Goal: Task Accomplishment & Management: Complete application form

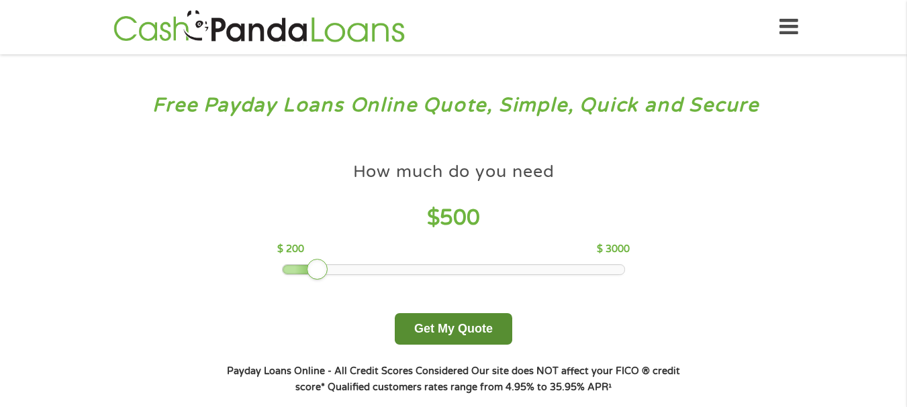
click at [470, 332] on button "Get My Quote" at bounding box center [453, 330] width 117 height 32
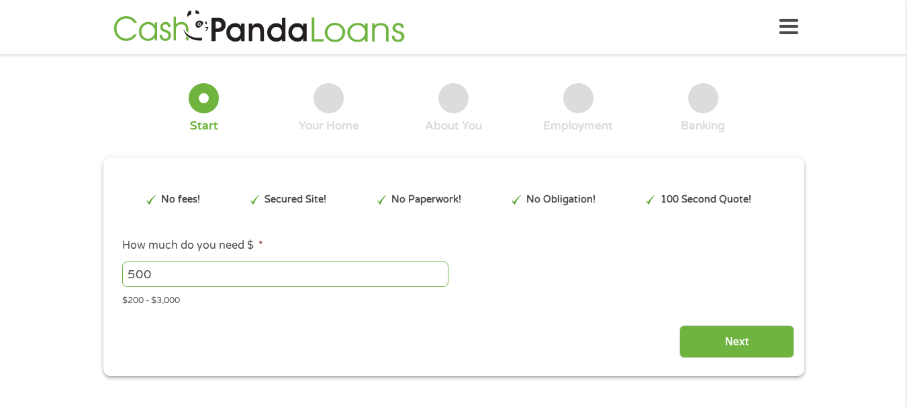
type input "EAIaIQobChMIvtH7uvDsjwMVxTcIBR16HgFvEAAYASAAEgLgmvD_BwE"
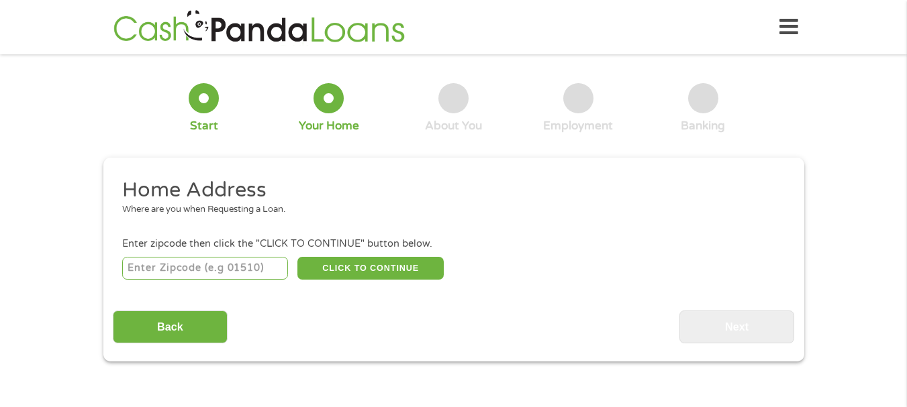
click at [203, 268] on input "number" at bounding box center [205, 268] width 166 height 23
type input "52403"
click at [378, 269] on button "CLICK TO CONTINUE" at bounding box center [370, 268] width 146 height 23
type input "52403"
type input "[GEOGRAPHIC_DATA]"
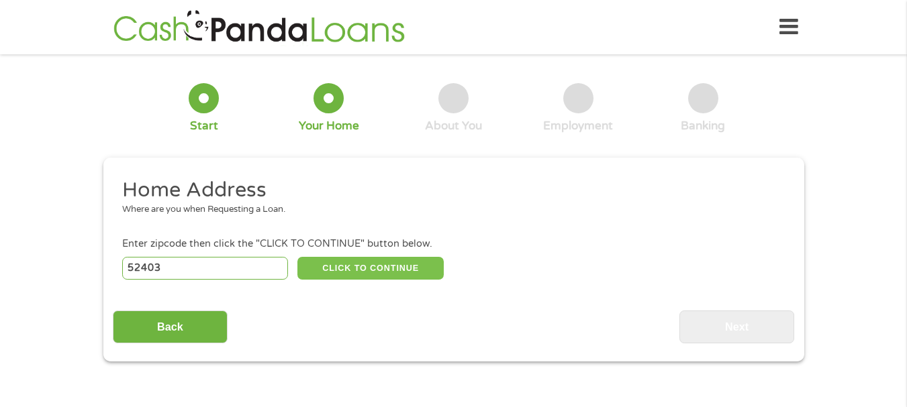
select select "[US_STATE]"
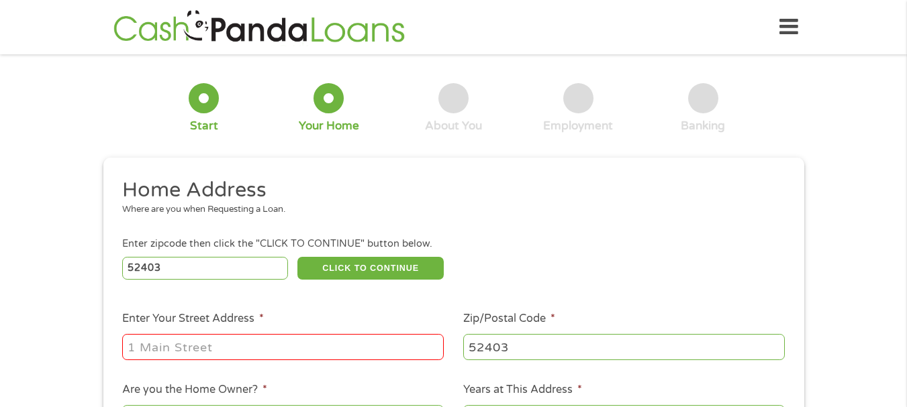
click at [363, 346] on input "Enter Your Street Address *" at bounding box center [283, 347] width 322 height 26
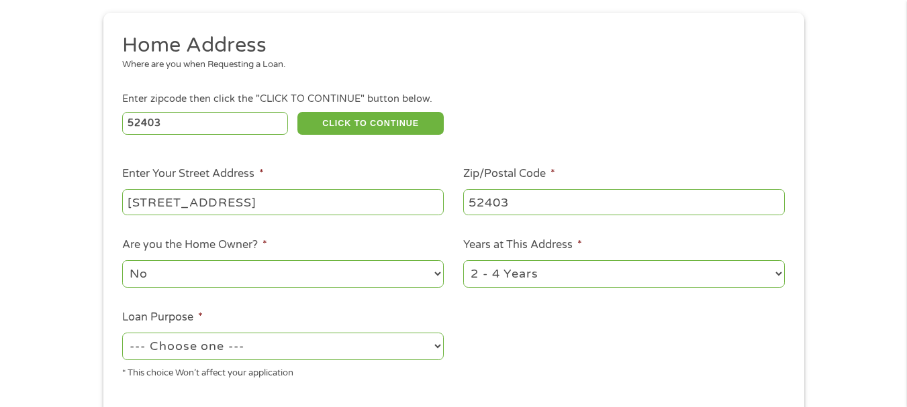
scroll to position [156, 0]
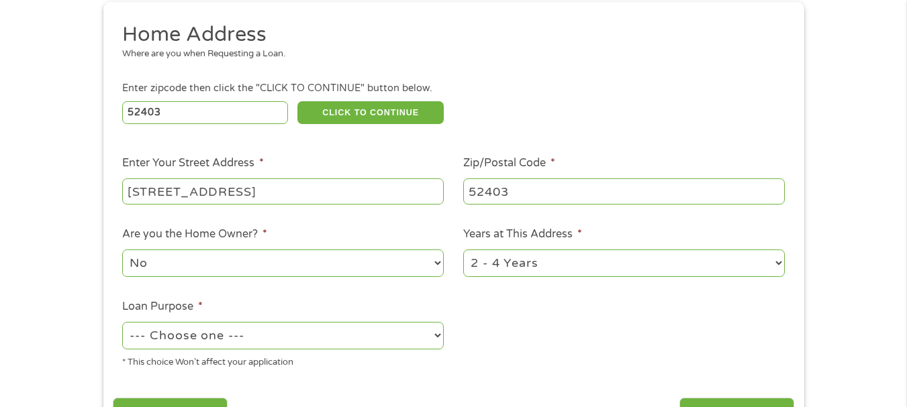
type input "[STREET_ADDRESS]"
click at [439, 270] on select "No Yes" at bounding box center [283, 264] width 322 height 28
select select "yes"
click at [122, 250] on select "No Yes" at bounding box center [283, 264] width 322 height 28
click at [773, 267] on select "1 Year or less 1 - 2 Years 2 - 4 Years Over 4 Years" at bounding box center [624, 264] width 322 height 28
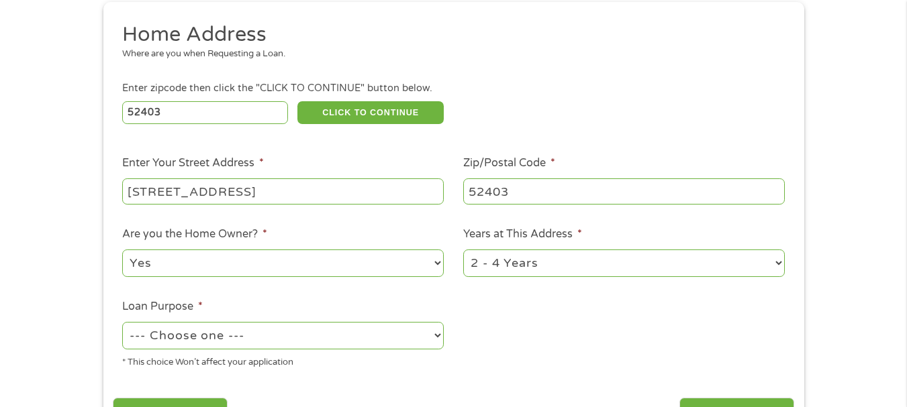
select select "60months"
click at [463, 250] on select "1 Year or less 1 - 2 Years 2 - 4 Years Over 4 Years" at bounding box center [624, 264] width 322 height 28
click at [430, 339] on select "--- Choose one --- Pay Bills Debt Consolidation Home Improvement Major Purchase…" at bounding box center [283, 336] width 322 height 28
select select "other"
click at [122, 322] on select "--- Choose one --- Pay Bills Debt Consolidation Home Improvement Major Purchase…" at bounding box center [283, 336] width 322 height 28
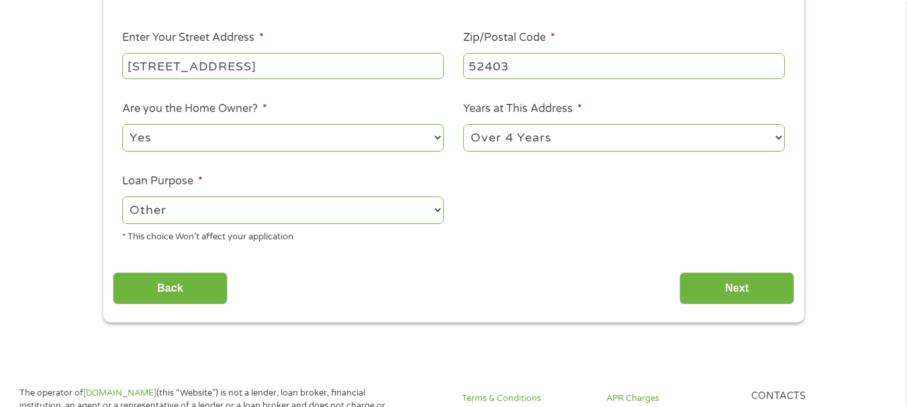
scroll to position [289, 0]
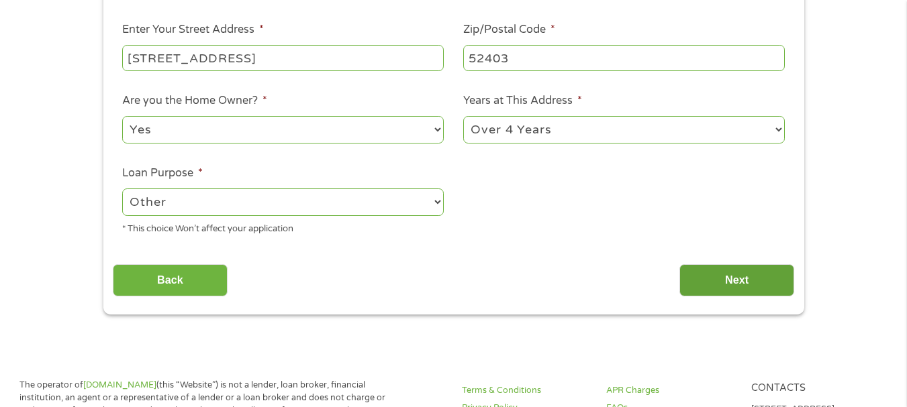
click at [730, 279] on input "Next" at bounding box center [736, 280] width 115 height 33
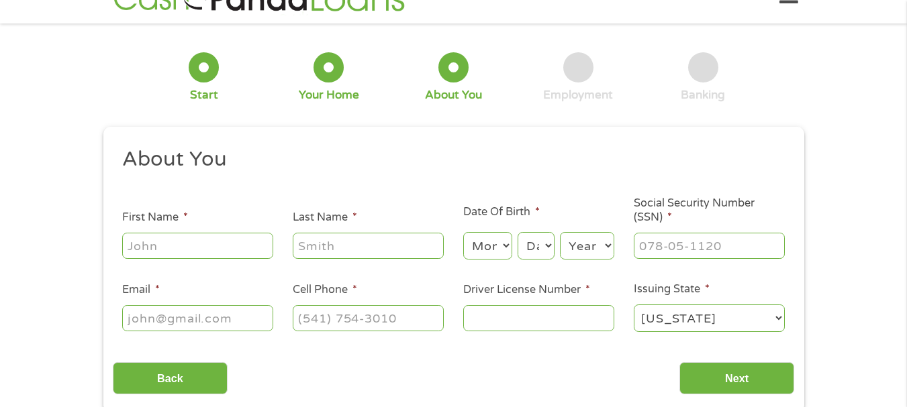
scroll to position [52, 0]
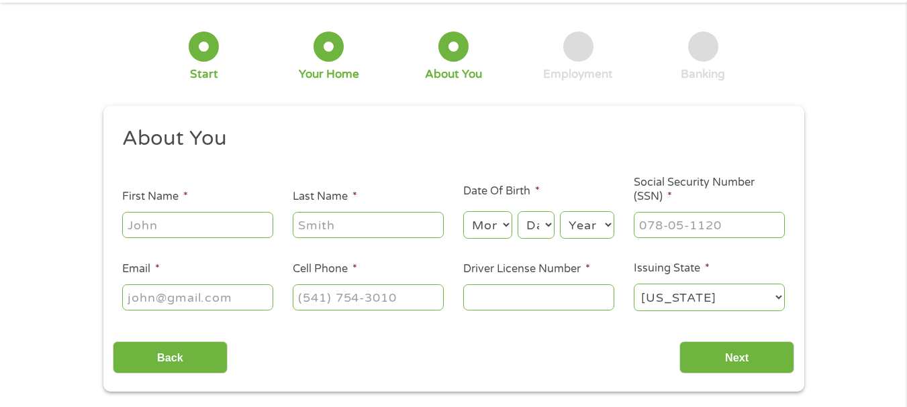
click at [232, 228] on input "First Name *" at bounding box center [197, 225] width 151 height 26
type input "[PERSON_NAME]"
click at [355, 227] on input "Last Name *" at bounding box center [368, 225] width 151 height 26
type input "[PERSON_NAME]"
click at [487, 238] on select "Month 1 2 3 4 5 6 7 8 9 10 11 12" at bounding box center [487, 225] width 49 height 28
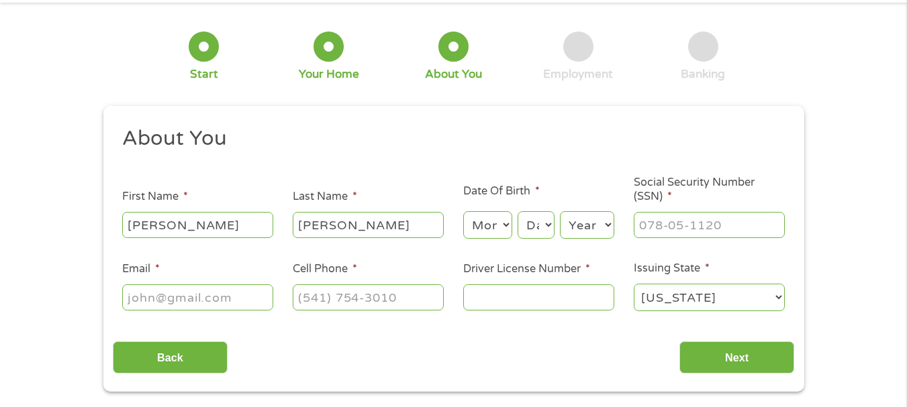
select select "10"
click at [547, 230] on select "Day 1 2 3 4 5 6 7 8 9 10 11 12 13 14 15 16 17 18 19 20 21 22 23 24 25 26 27 28 …" at bounding box center [536, 225] width 36 height 28
select select "16"
click at [518, 211] on select "Day 1 2 3 4 5 6 7 8 9 10 11 12 13 14 15 16 17 18 19 20 21 22 23 24 25 26 27 28 …" at bounding box center [536, 225] width 36 height 28
click at [589, 232] on select "Year [DATE] 2006 2005 2004 2003 2002 2001 2000 1999 1998 1997 1996 1995 1994 19…" at bounding box center [587, 225] width 54 height 28
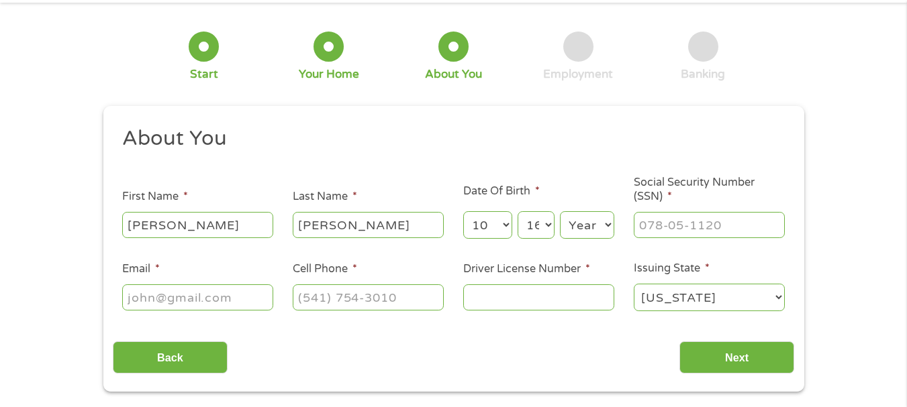
select select "1953"
click at [560, 211] on select "Year [DATE] 2006 2005 2004 2003 2002 2001 2000 1999 1998 1997 1996 1995 1994 19…" at bounding box center [587, 225] width 54 height 28
click at [677, 230] on input "Social Security Number (SSN) *" at bounding box center [709, 225] width 151 height 26
type input "484-72-5656"
click at [245, 303] on input "Email *" at bounding box center [197, 298] width 151 height 26
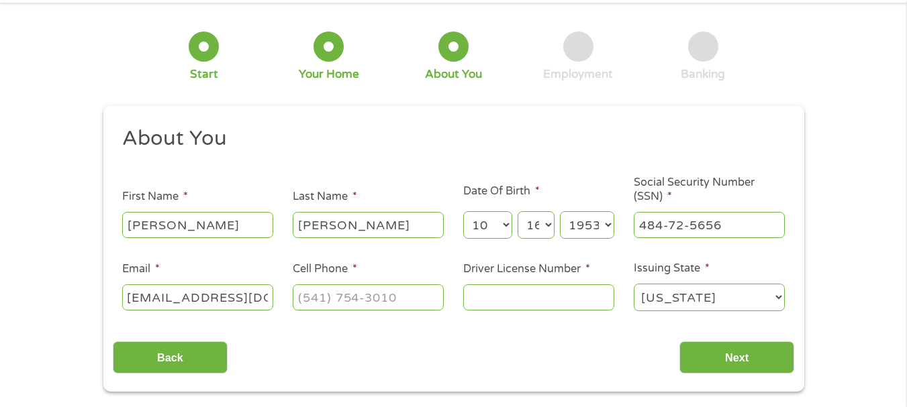
scroll to position [0, 14]
type input "[EMAIL_ADDRESS][DOMAIN_NAME]"
click at [381, 304] on input "Cell Phone *" at bounding box center [368, 298] width 151 height 26
type input "[PHONE_NUMBER]"
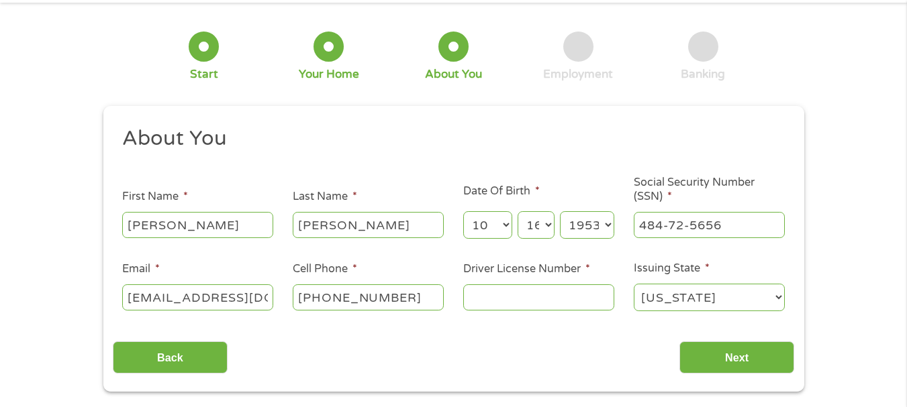
click at [519, 303] on input "Driver License Number *" at bounding box center [538, 298] width 151 height 26
type input "781YY9568"
click at [771, 311] on select "[US_STATE] [US_STATE] [US_STATE] [US_STATE] [US_STATE] [US_STATE] [US_STATE] [U…" at bounding box center [709, 298] width 151 height 28
click at [743, 370] on input "Next" at bounding box center [736, 358] width 115 height 33
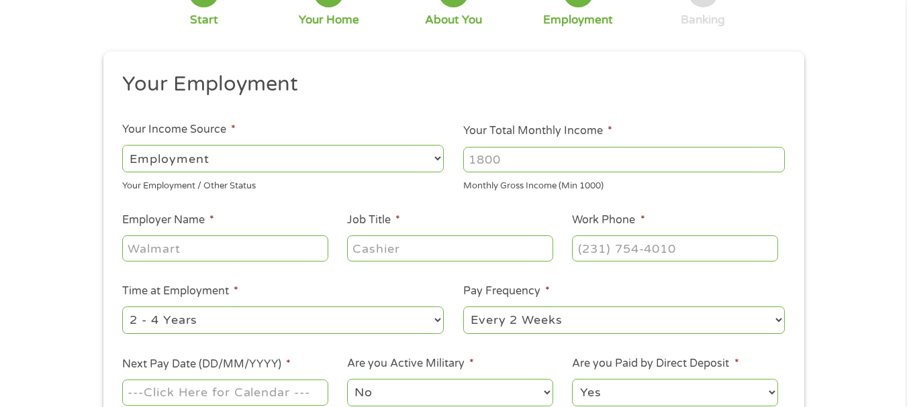
scroll to position [114, 0]
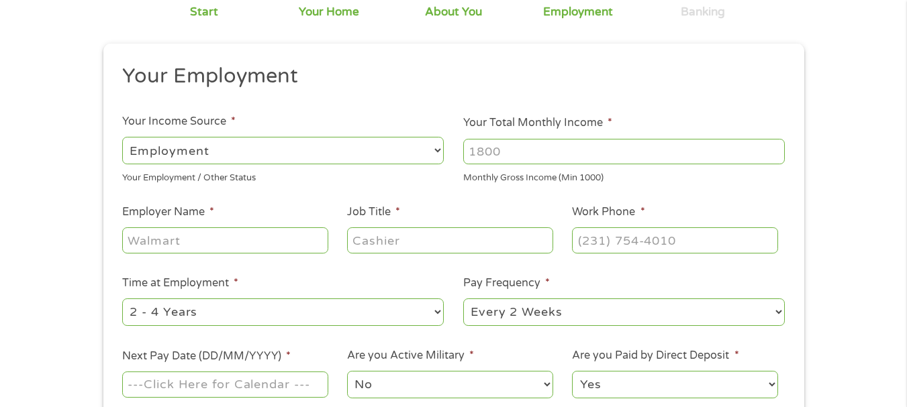
click at [434, 158] on select "--- Choose one --- Employment [DEMOGRAPHIC_DATA] Benefits" at bounding box center [283, 151] width 322 height 28
click at [122, 137] on select "--- Choose one --- Employment [DEMOGRAPHIC_DATA] Benefits" at bounding box center [283, 151] width 322 height 28
click at [528, 156] on input "Your Total Monthly Income *" at bounding box center [624, 152] width 322 height 26
type input "2800"
click at [252, 248] on input "Employer Name *" at bounding box center [224, 241] width 205 height 26
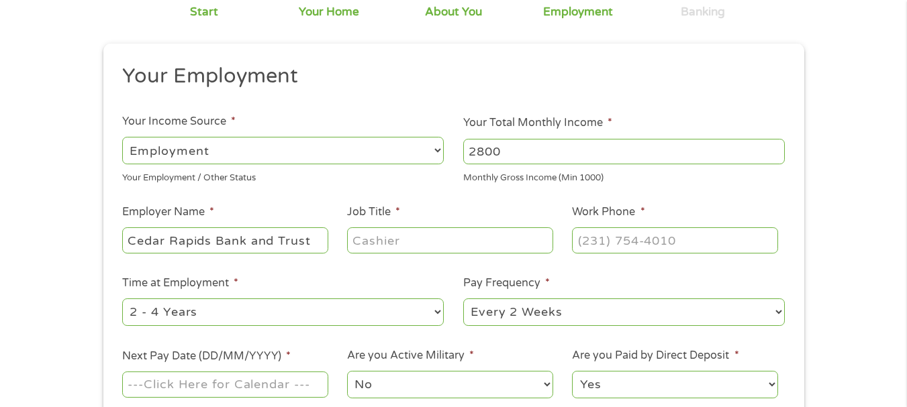
type input "Cedar Rapids Bank and Trust"
click at [406, 246] on input "Job Title *" at bounding box center [449, 241] width 205 height 26
type input "custodian"
click at [614, 245] on input "Work Phone *" at bounding box center [674, 241] width 205 height 26
type input "[PHONE_NUMBER]"
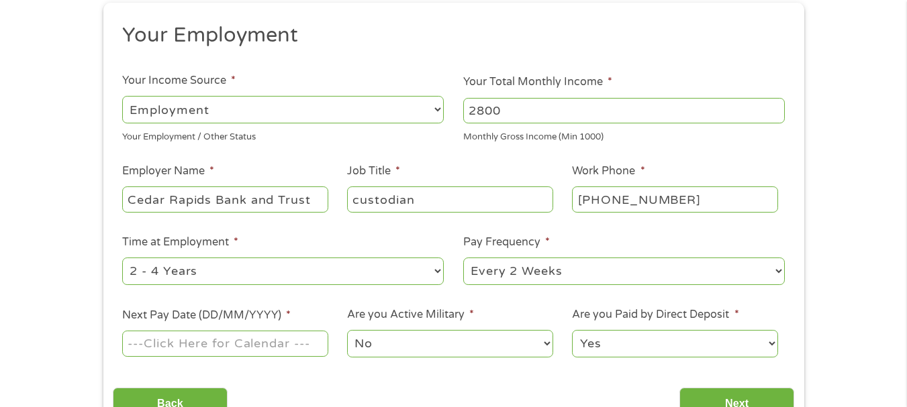
scroll to position [157, 0]
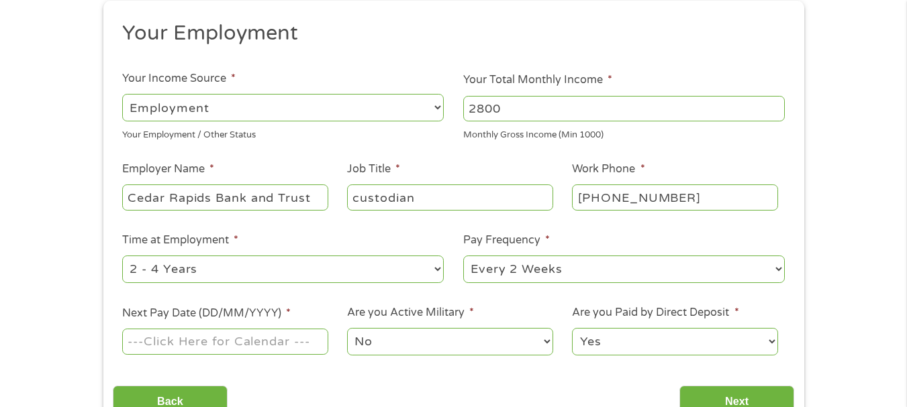
click at [434, 280] on select "--- Choose one --- 1 Year or less 1 - 2 Years 2 - 4 Years Over 4 Years" at bounding box center [283, 270] width 322 height 28
select select "12months"
click at [122, 256] on select "--- Choose one --- 1 Year or less 1 - 2 Years 2 - 4 Years Over 4 Years" at bounding box center [283, 270] width 322 height 28
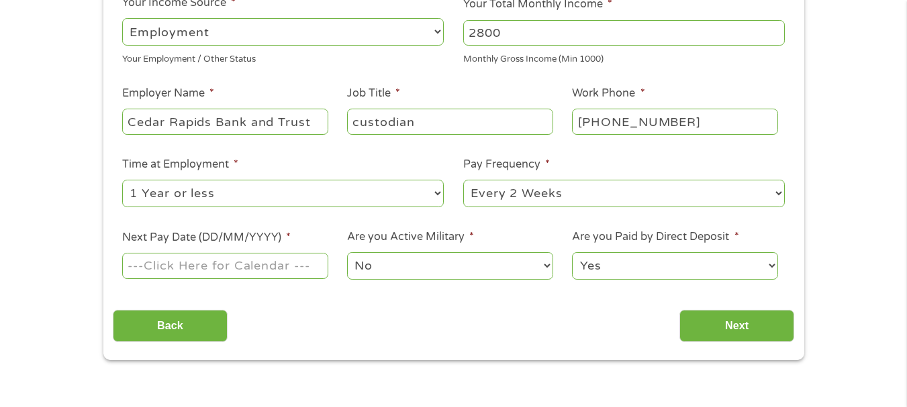
scroll to position [235, 0]
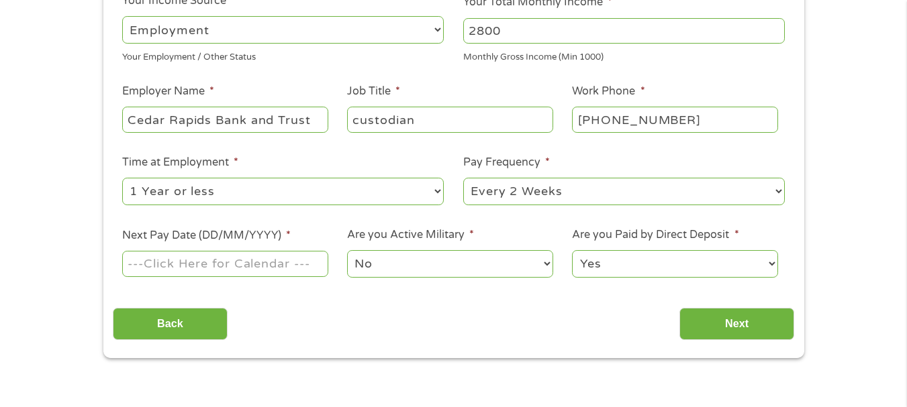
click at [303, 271] on input "Next Pay Date (DD/MM/YYYY) *" at bounding box center [224, 264] width 205 height 26
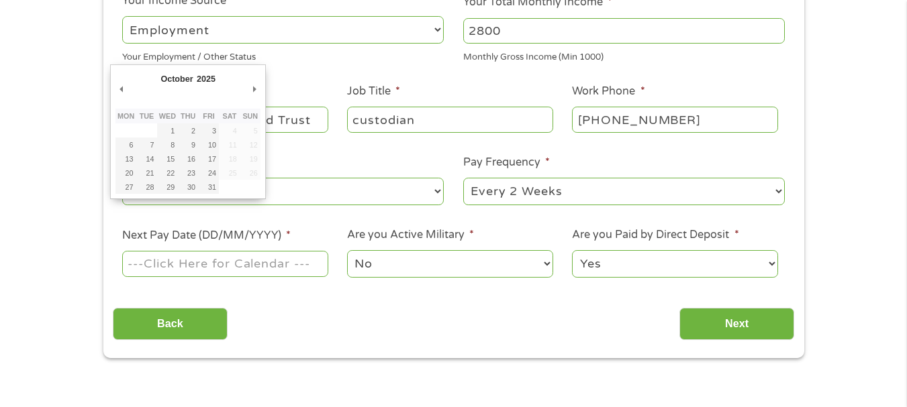
type input "[DATE]"
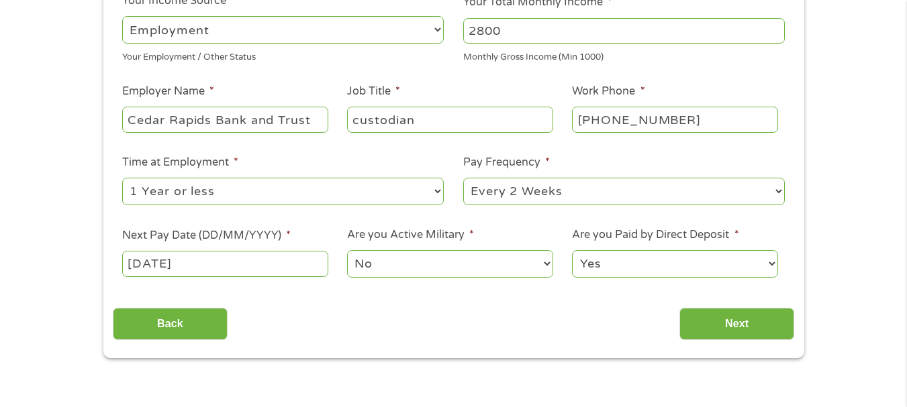
click at [767, 274] on select "Yes No" at bounding box center [674, 264] width 205 height 28
select select "0"
click at [572, 250] on select "Yes No" at bounding box center [674, 264] width 205 height 28
click at [745, 330] on input "Next" at bounding box center [736, 324] width 115 height 33
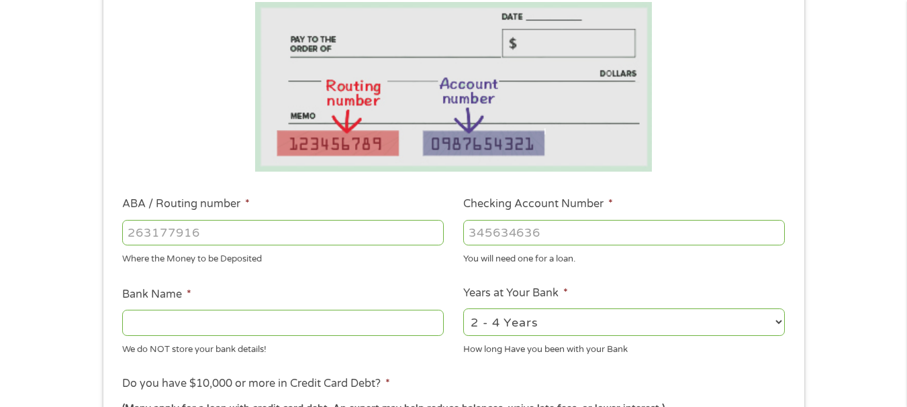
scroll to position [238, 0]
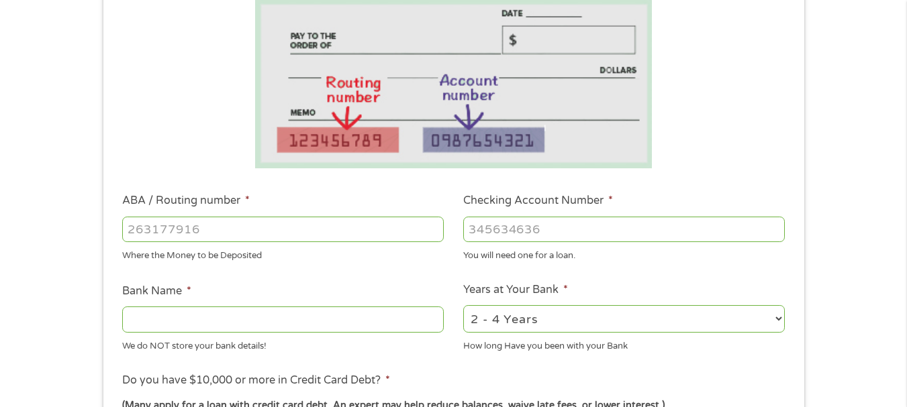
click at [229, 227] on input "ABA / Routing number *" at bounding box center [283, 230] width 322 height 26
type input "073914288"
type input "COMMUNITY SAVINGS BANK"
type input "073914288"
click at [539, 235] on input "Checking Account Number *" at bounding box center [624, 230] width 322 height 26
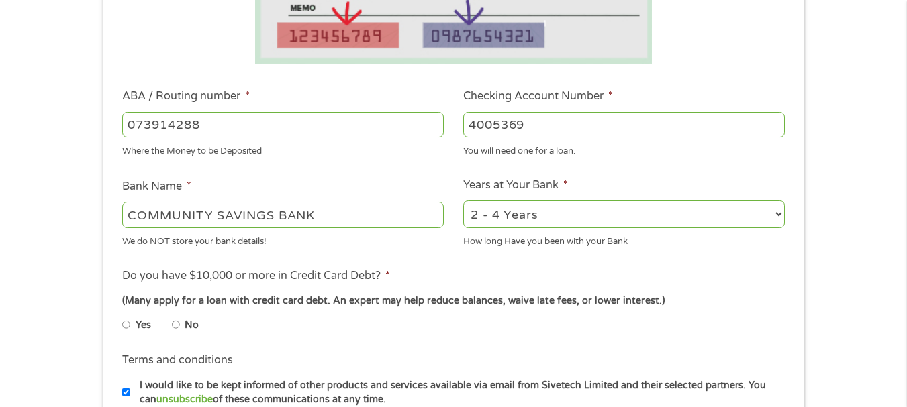
scroll to position [344, 0]
type input "4005369"
click at [780, 216] on select "2 - 4 Years 6 - 12 Months 1 - 2 Years Over 4 Years" at bounding box center [624, 213] width 322 height 28
select select "60months"
click at [463, 199] on select "2 - 4 Years 6 - 12 Months 1 - 2 Years Over 4 Years" at bounding box center [624, 213] width 322 height 28
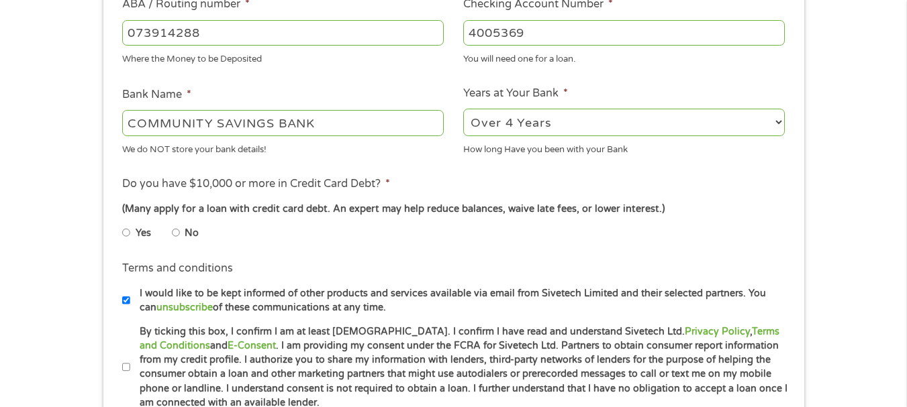
scroll to position [436, 0]
click at [172, 238] on input "No" at bounding box center [176, 232] width 8 height 21
radio input "true"
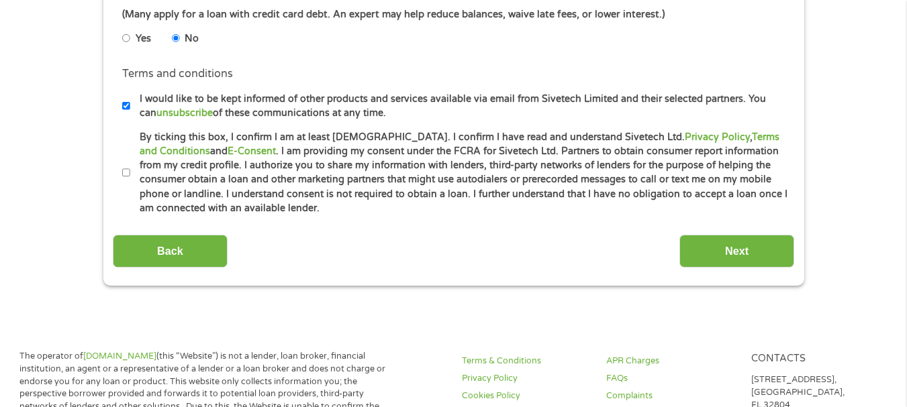
scroll to position [630, 0]
click at [738, 258] on input "Next" at bounding box center [736, 250] width 115 height 33
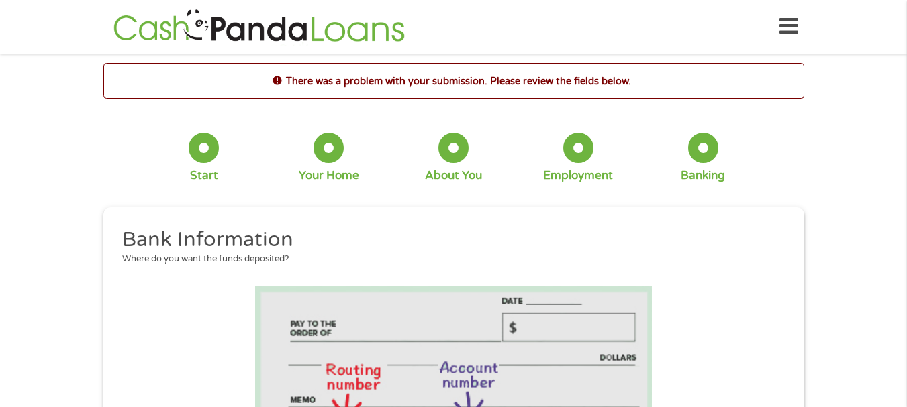
scroll to position [0, 0]
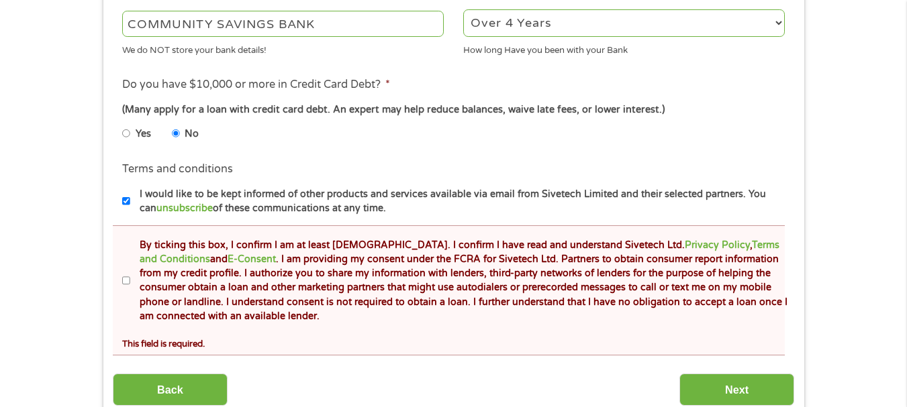
click at [125, 287] on input "By ticking this box, I confirm I am at least [DEMOGRAPHIC_DATA]. I confirm I ha…" at bounding box center [126, 281] width 8 height 21
checkbox input "true"
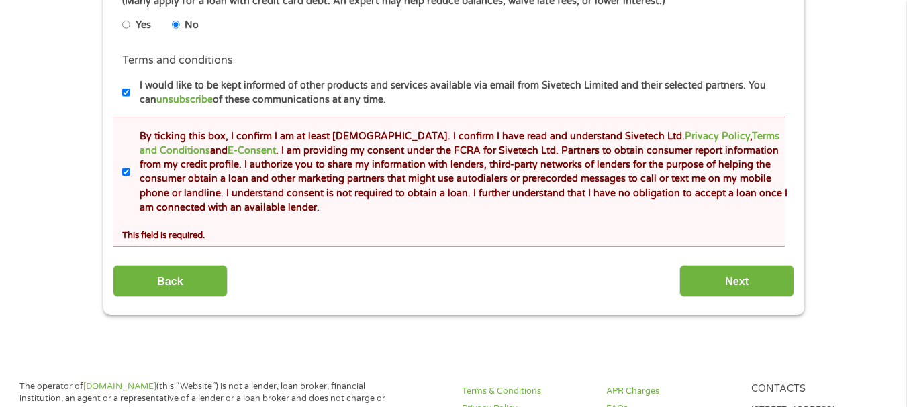
scroll to position [696, 0]
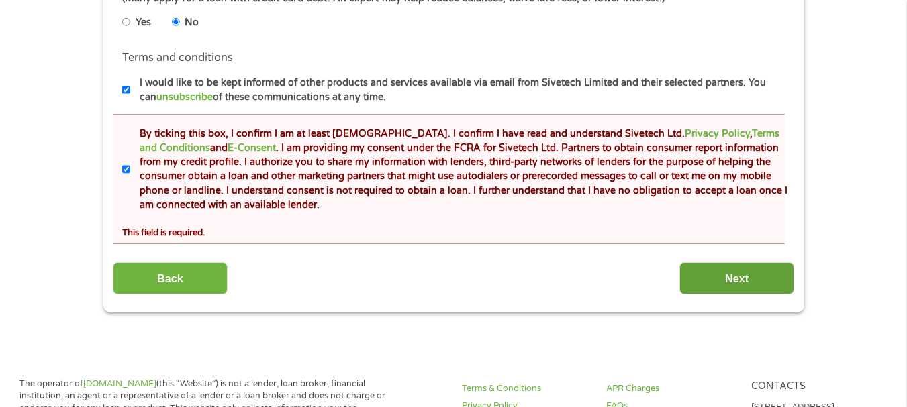
click at [728, 282] on input "Next" at bounding box center [736, 278] width 115 height 33
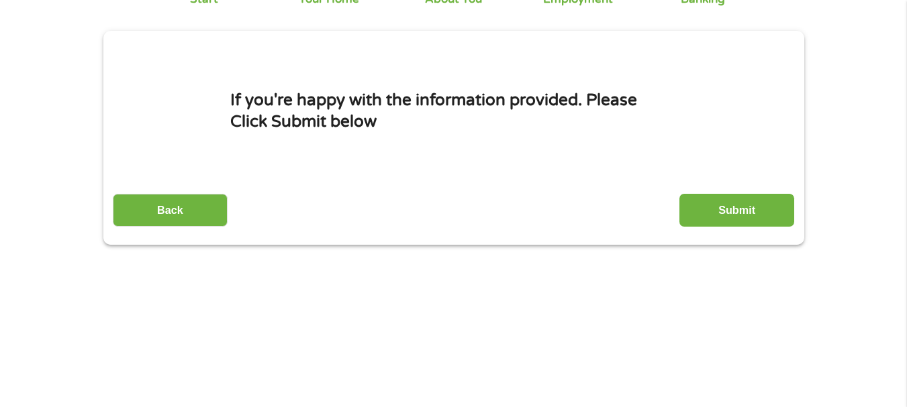
scroll to position [122, 0]
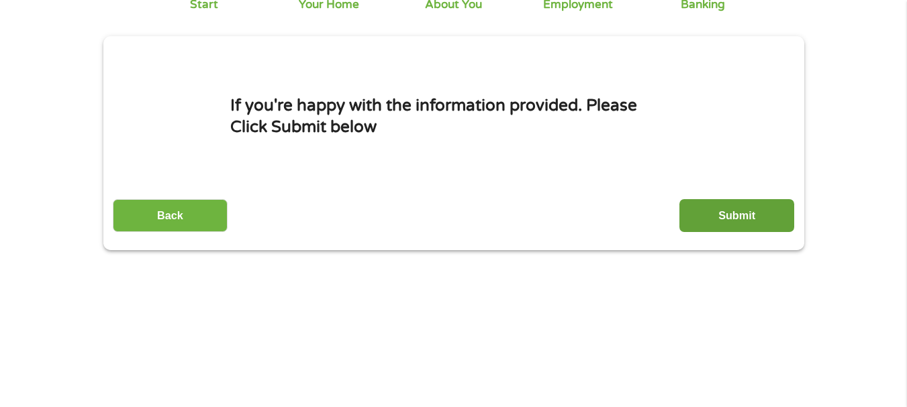
click at [740, 216] on input "Submit" at bounding box center [736, 215] width 115 height 33
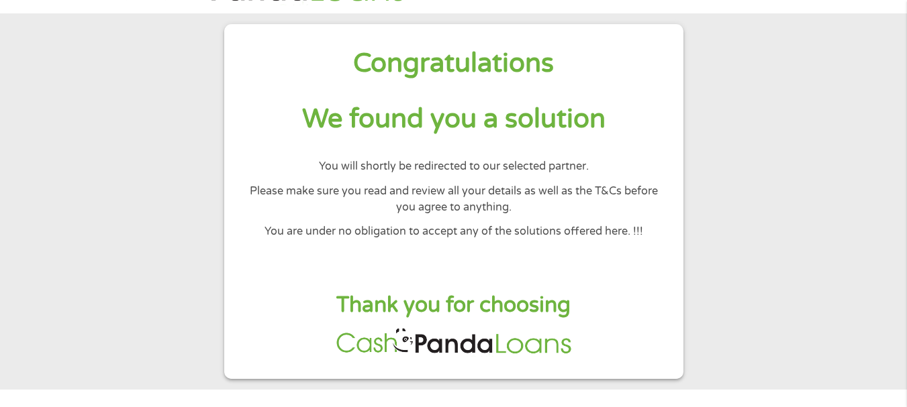
scroll to position [50, 0]
